Goal: Find specific page/section: Find specific page/section

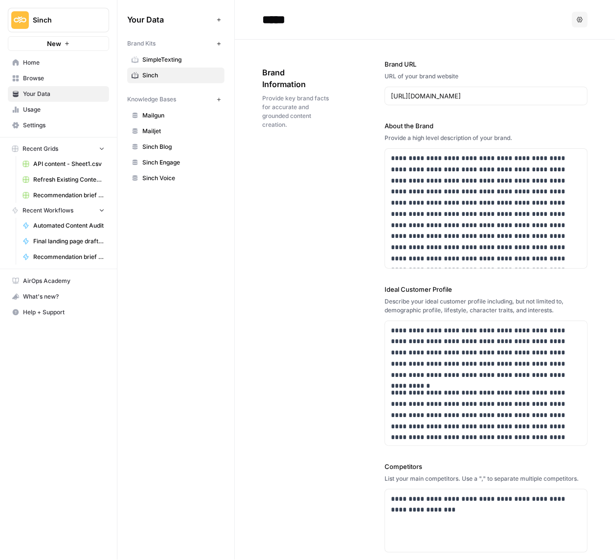
click at [26, 62] on span "Home" at bounding box center [64, 62] width 82 height 9
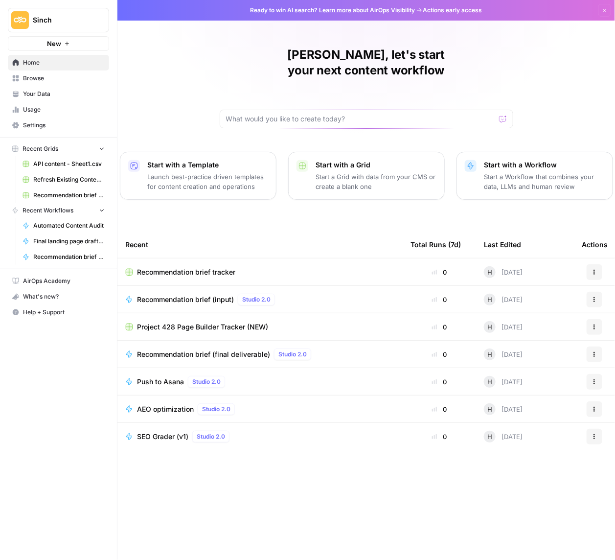
click at [214, 322] on span "Project 428 Page Builder Tracker (NEW)" at bounding box center [202, 327] width 131 height 10
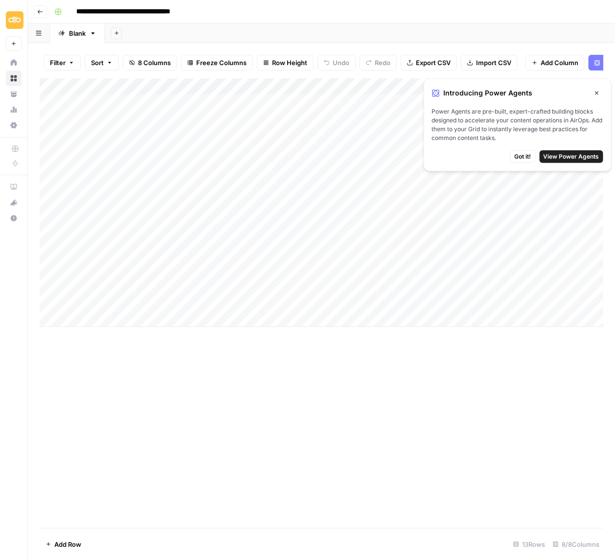
click at [600, 93] on span "Close" at bounding box center [600, 93] width 0 height 0
